Goal: Task Accomplishment & Management: Use online tool/utility

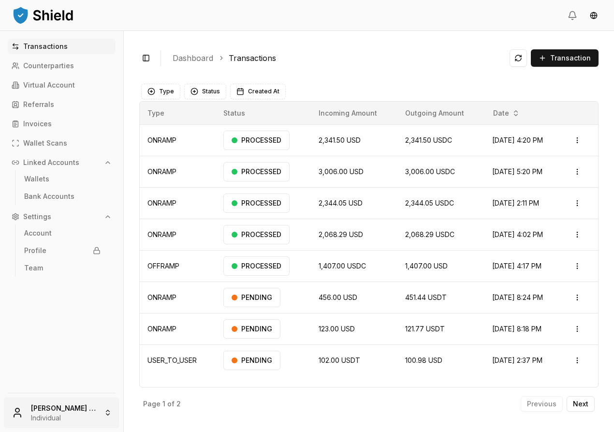
click at [77, 396] on html "Transactions Counterparties Virtual Account Referrals Invoices Wallet Scans Lin…" at bounding box center [307, 216] width 614 height 432
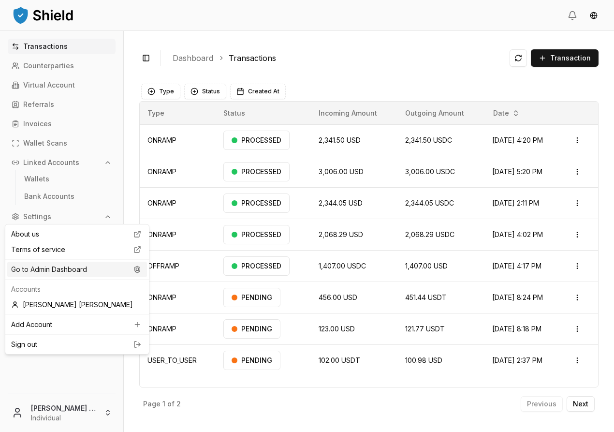
click at [82, 277] on div "Go to Admin Dashboard" at bounding box center [77, 269] width 140 height 15
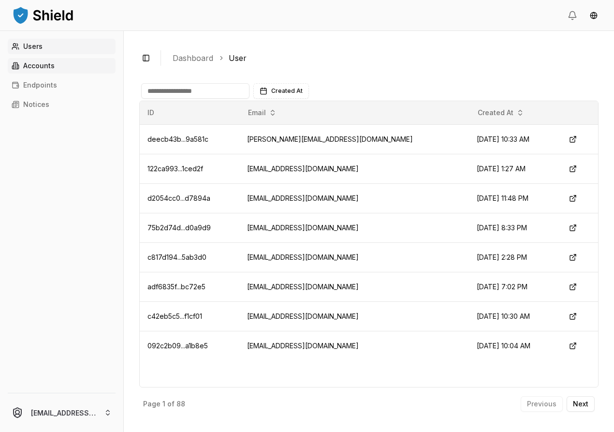
click at [34, 69] on p "Accounts" at bounding box center [38, 65] width 31 height 7
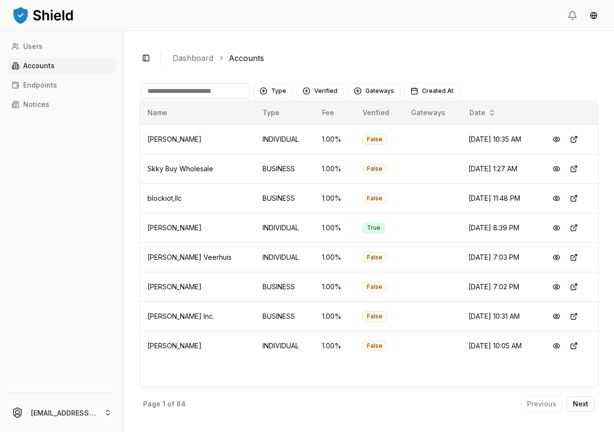
click at [211, 99] on input at bounding box center [195, 90] width 108 height 15
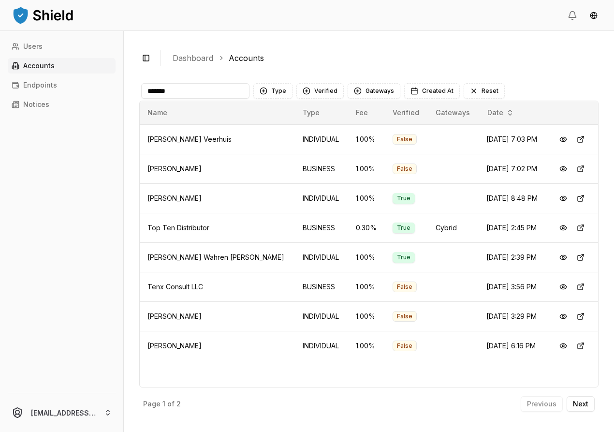
type input "*******"
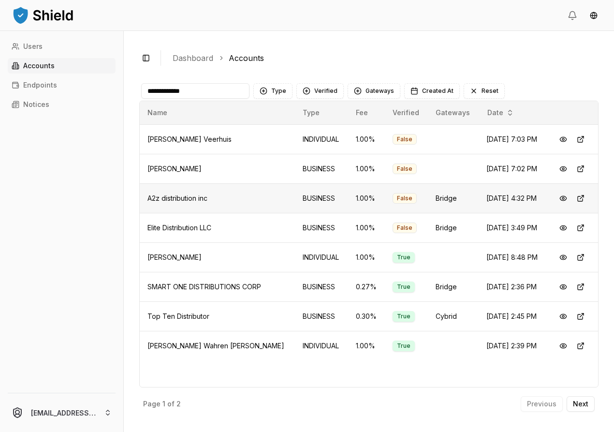
scroll to position [269, 0]
type input "**********"
click at [572, 307] on button at bounding box center [563, 315] width 17 height 17
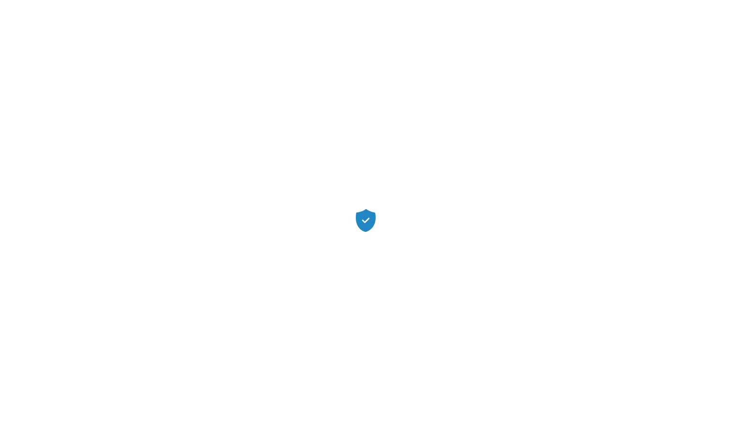
scroll to position [235, 0]
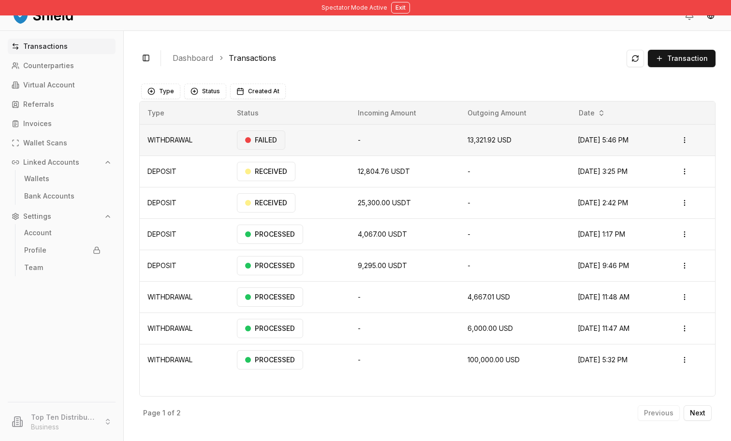
click at [285, 150] on div "FAILED" at bounding box center [261, 140] width 48 height 19
click at [72, 200] on p "Bank Accounts" at bounding box center [49, 196] width 50 height 7
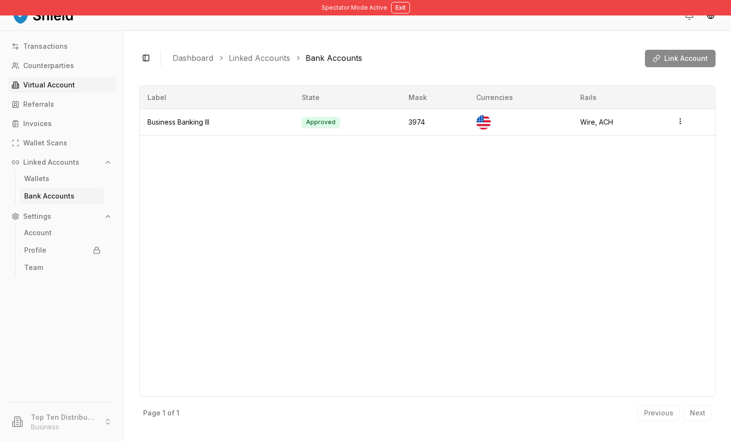
click at [75, 88] on p "Virtual Account" at bounding box center [49, 85] width 52 height 7
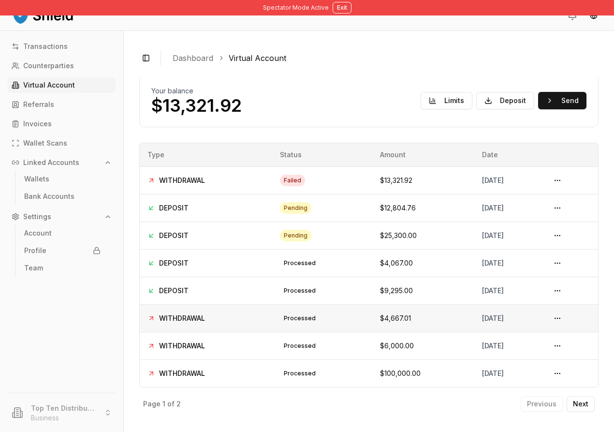
scroll to position [154, 0]
click at [573, 400] on p "Next" at bounding box center [580, 403] width 15 height 7
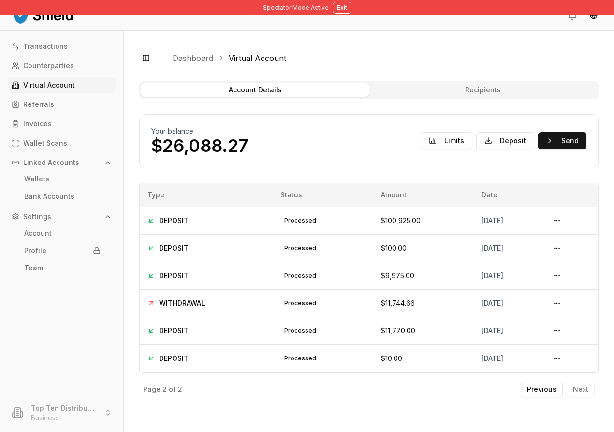
scroll to position [86, 0]
click at [527, 393] on p "Previous" at bounding box center [541, 389] width 29 height 7
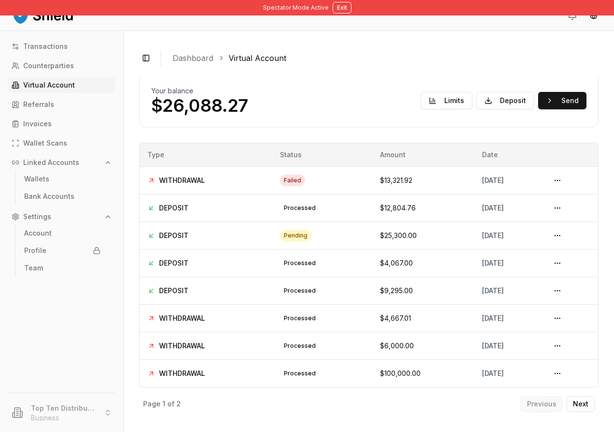
scroll to position [154, 0]
click at [565, 310] on button at bounding box center [557, 317] width 15 height 15
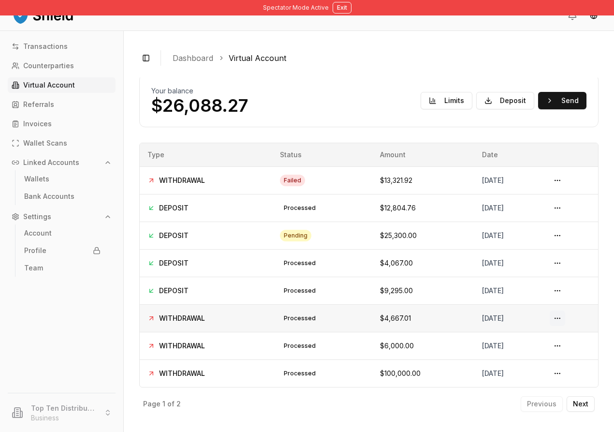
click at [565, 310] on button at bounding box center [557, 317] width 15 height 15
click at [67, 50] on p "Transactions" at bounding box center [45, 46] width 44 height 7
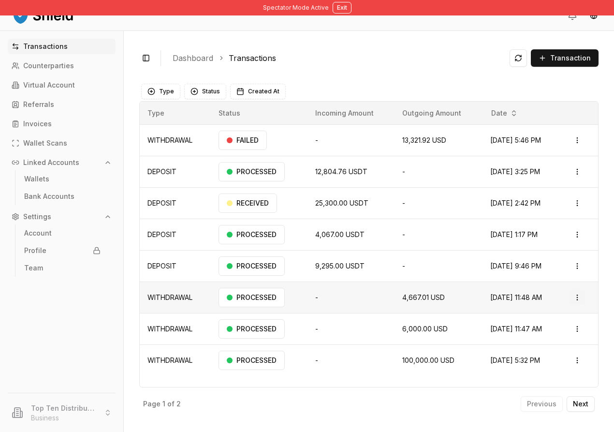
scroll to position [180, 0]
click at [575, 261] on html "Spectator Mode Active Exit Transactions Counterparties Virtual Account Referral…" at bounding box center [307, 216] width 614 height 432
click at [528, 286] on p "Actions" at bounding box center [528, 281] width 67 height 14
click at [383, 252] on html "Spectator Mode Active Exit Transactions Counterparties Virtual Account Referral…" at bounding box center [307, 216] width 614 height 432
click at [383, 282] on td "-" at bounding box center [350, 297] width 87 height 31
